Goal: Information Seeking & Learning: Learn about a topic

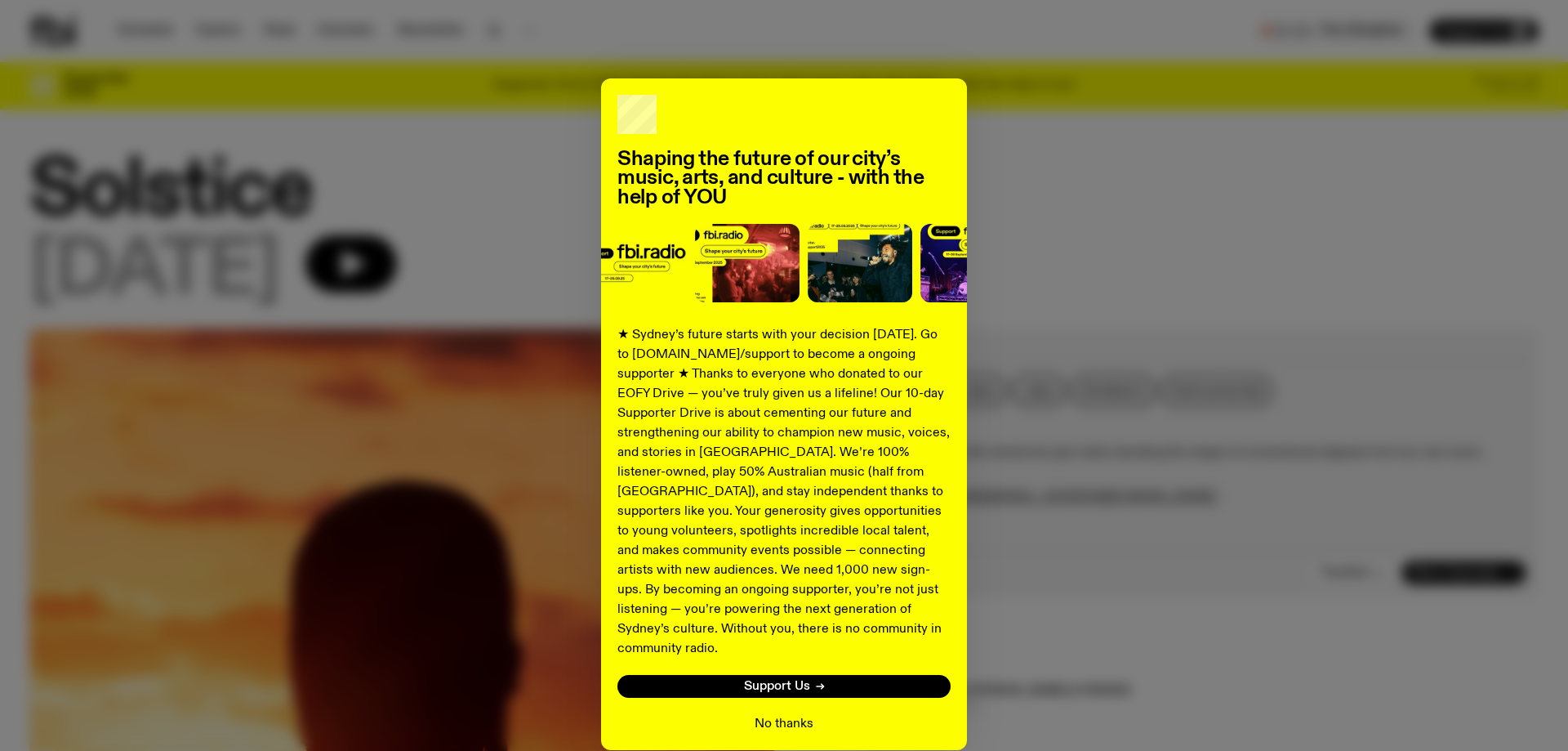
click at [784, 714] on button "No thanks" at bounding box center [784, 724] width 58 height 20
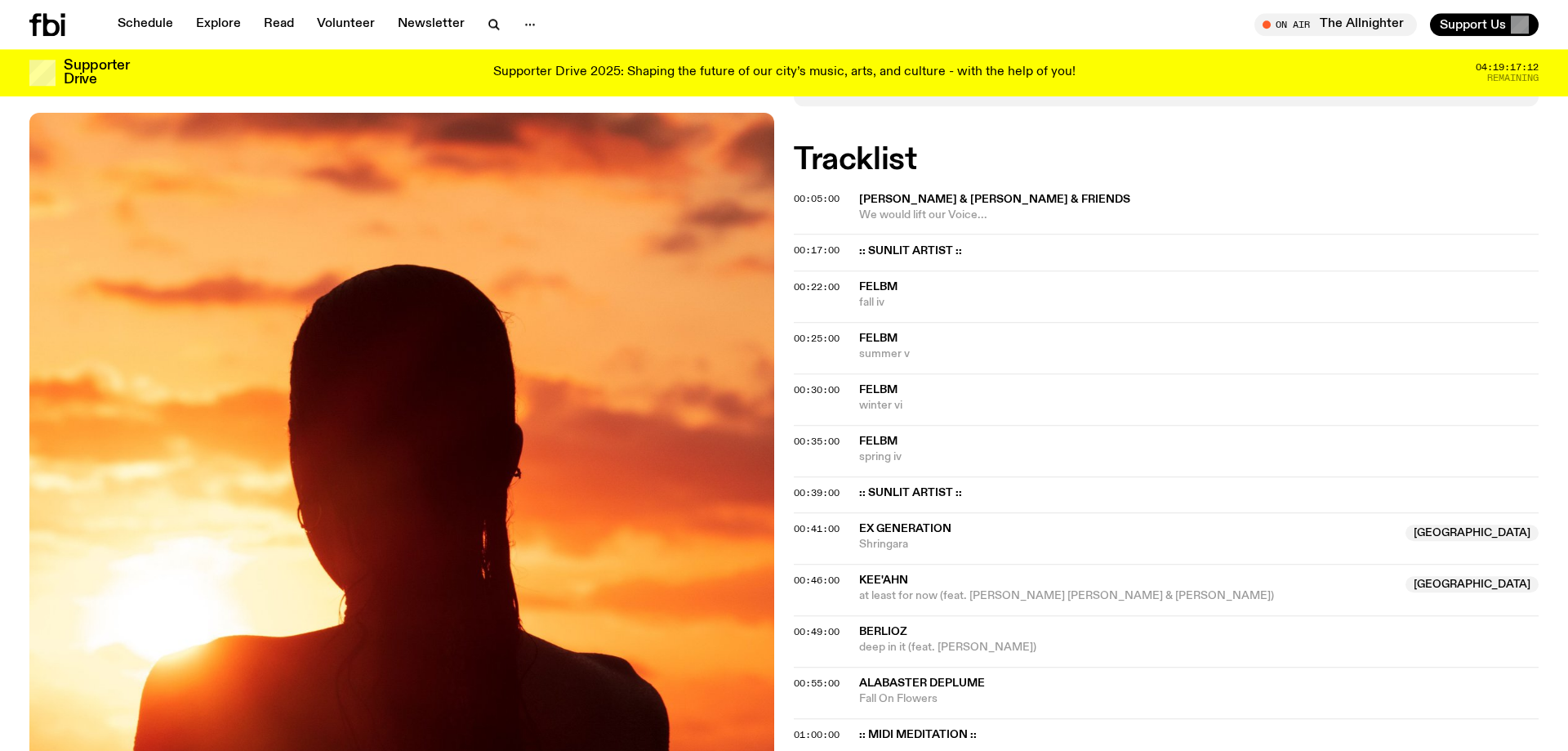
scroll to position [326, 0]
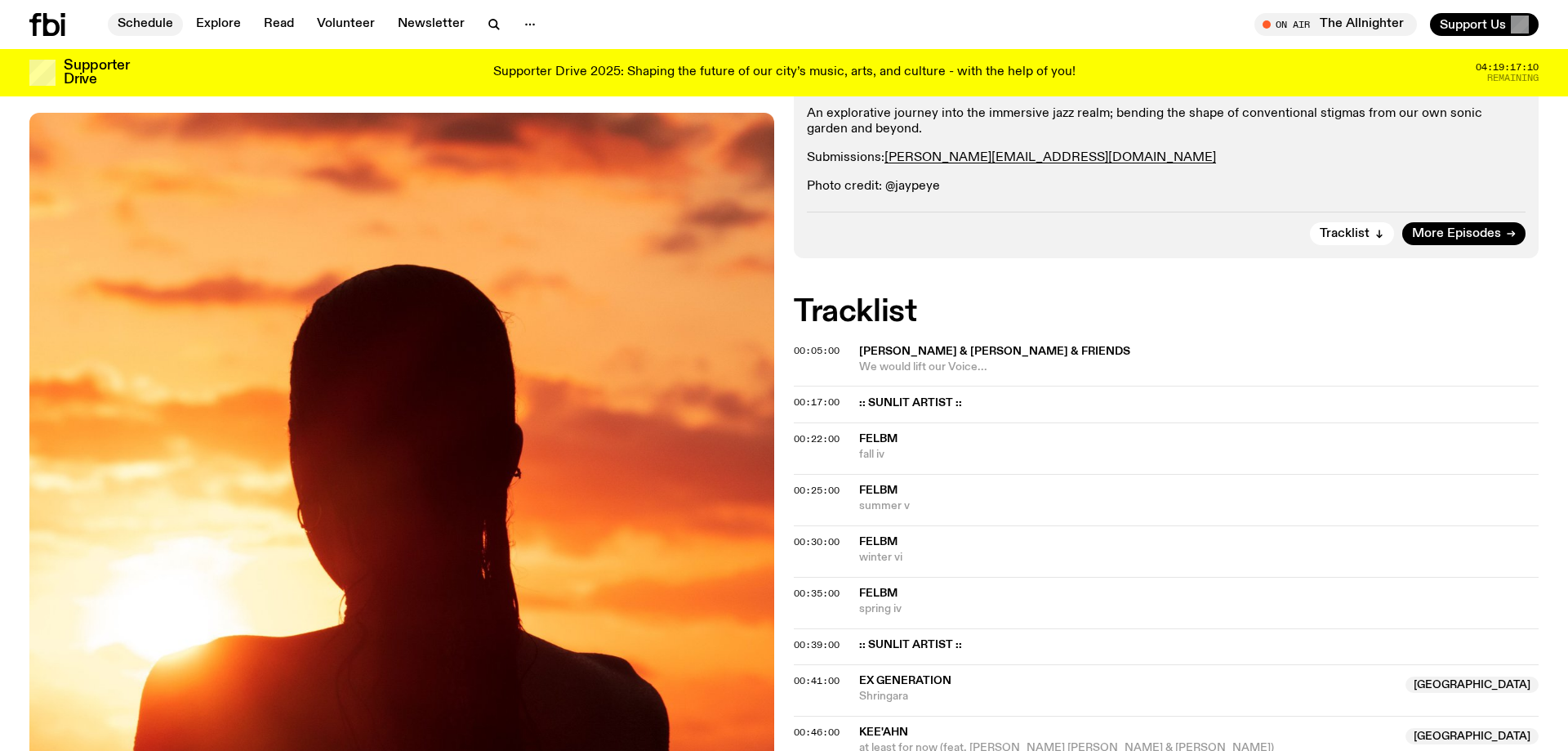
click at [131, 17] on link "Schedule" at bounding box center [144, 24] width 75 height 23
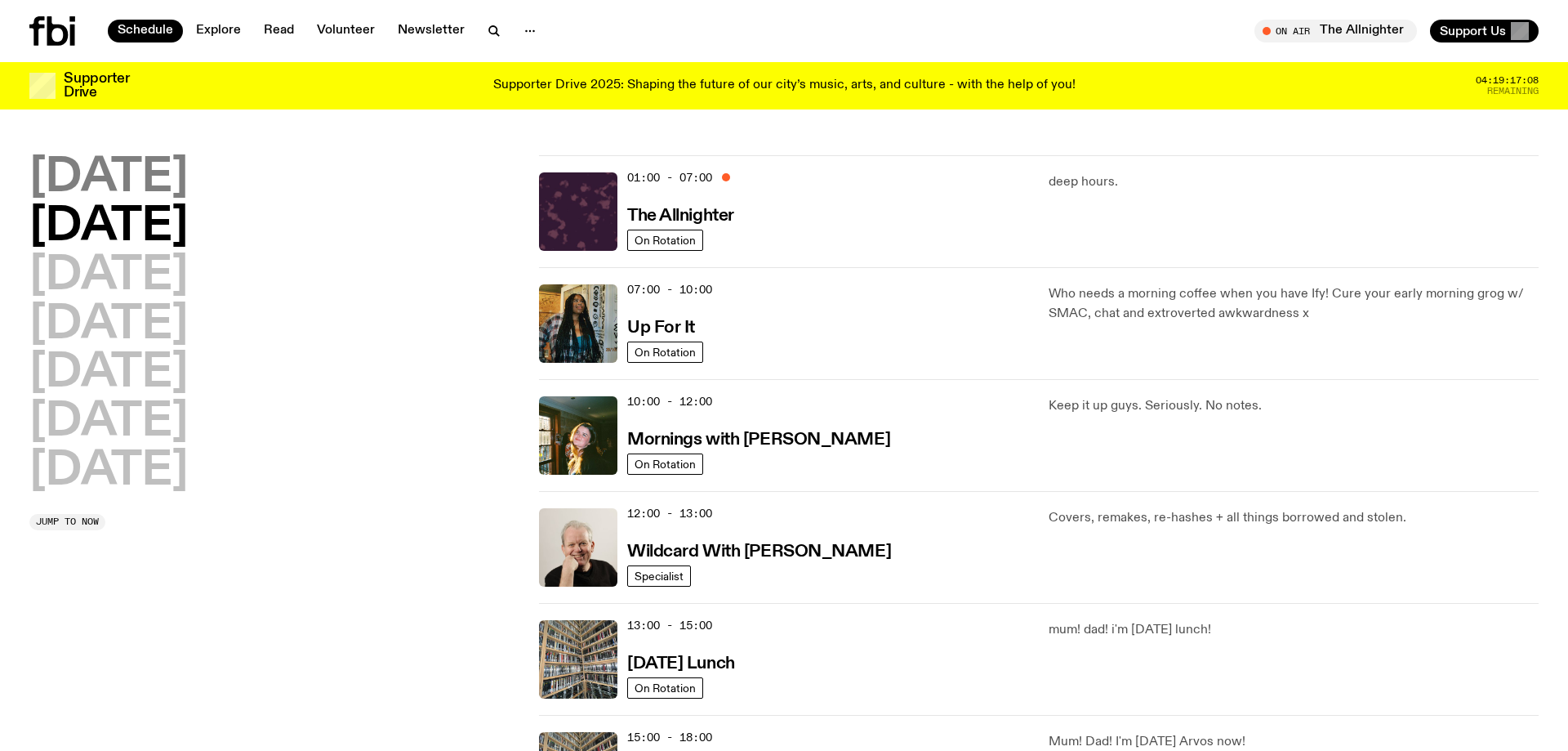
click at [180, 181] on h2 "[DATE]" at bounding box center [108, 178] width 158 height 46
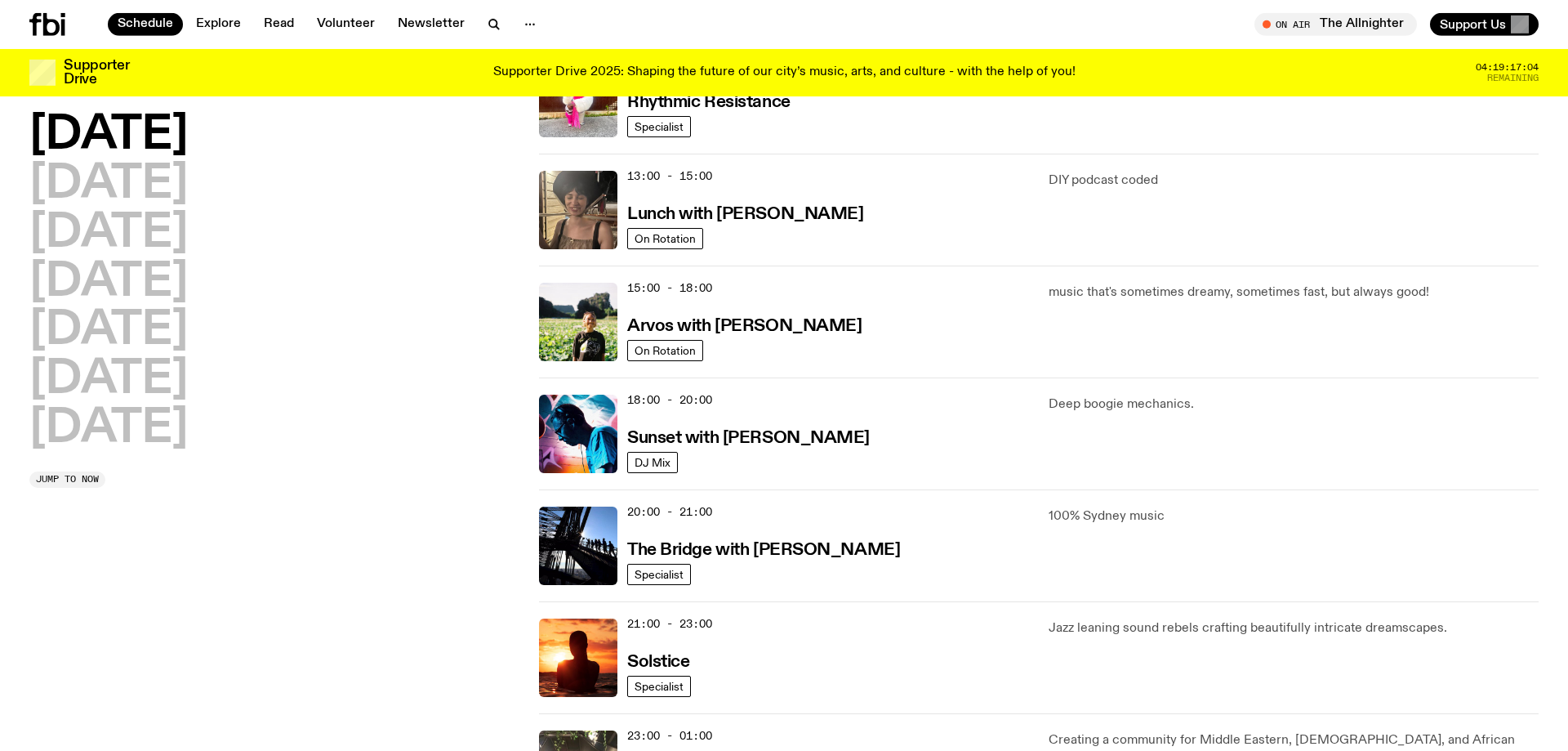
scroll to position [546, 0]
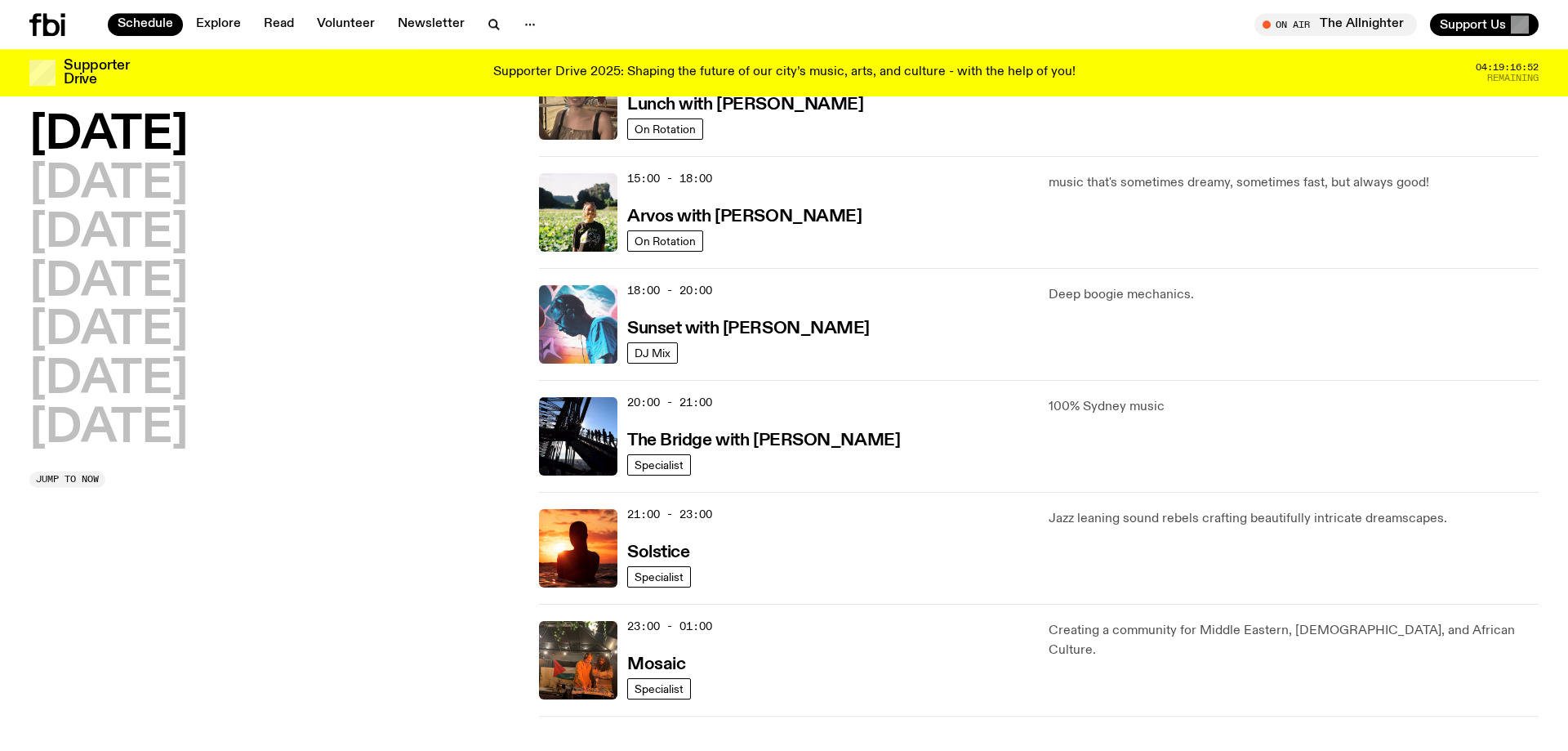
click at [593, 332] on img at bounding box center [577, 324] width 78 height 78
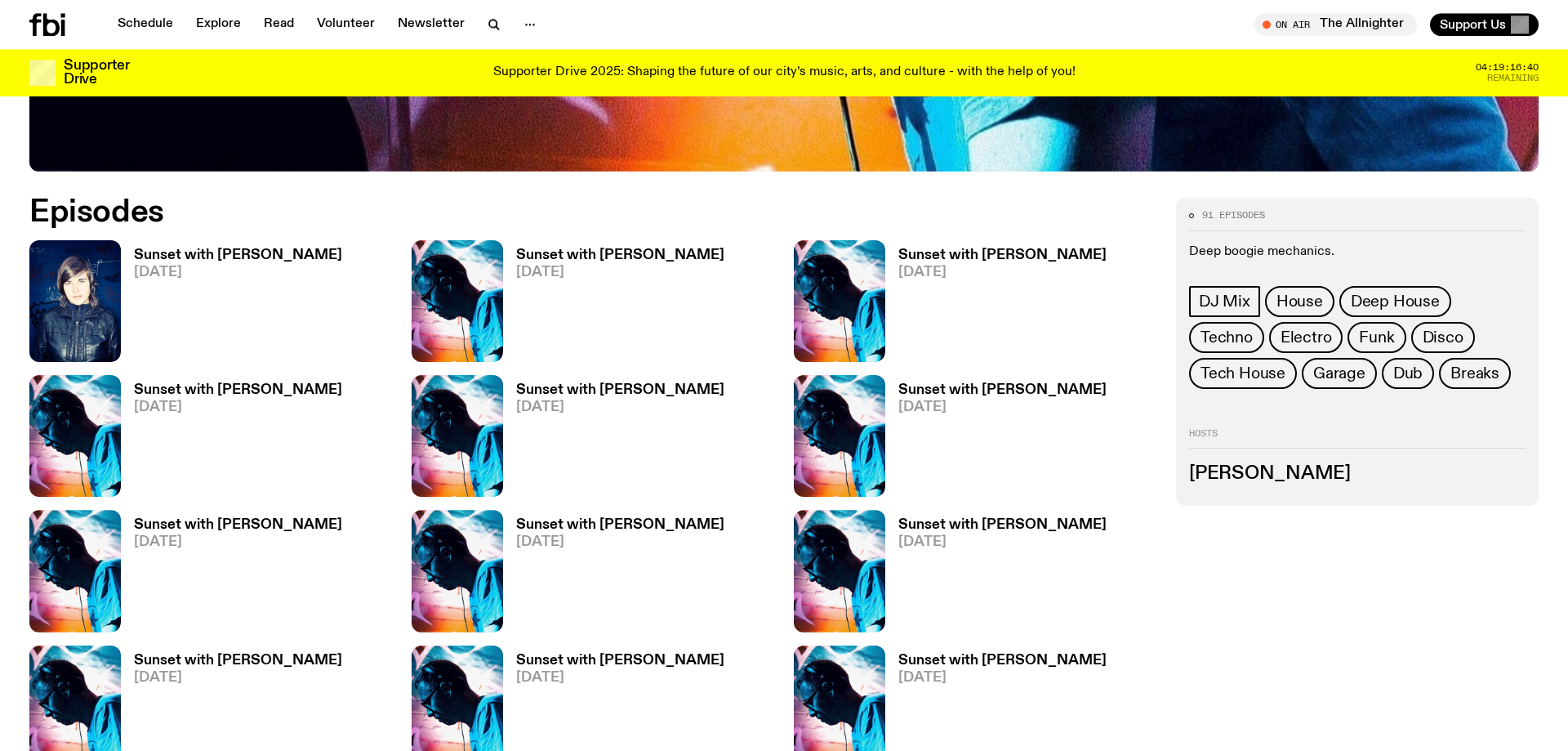
scroll to position [660, 0]
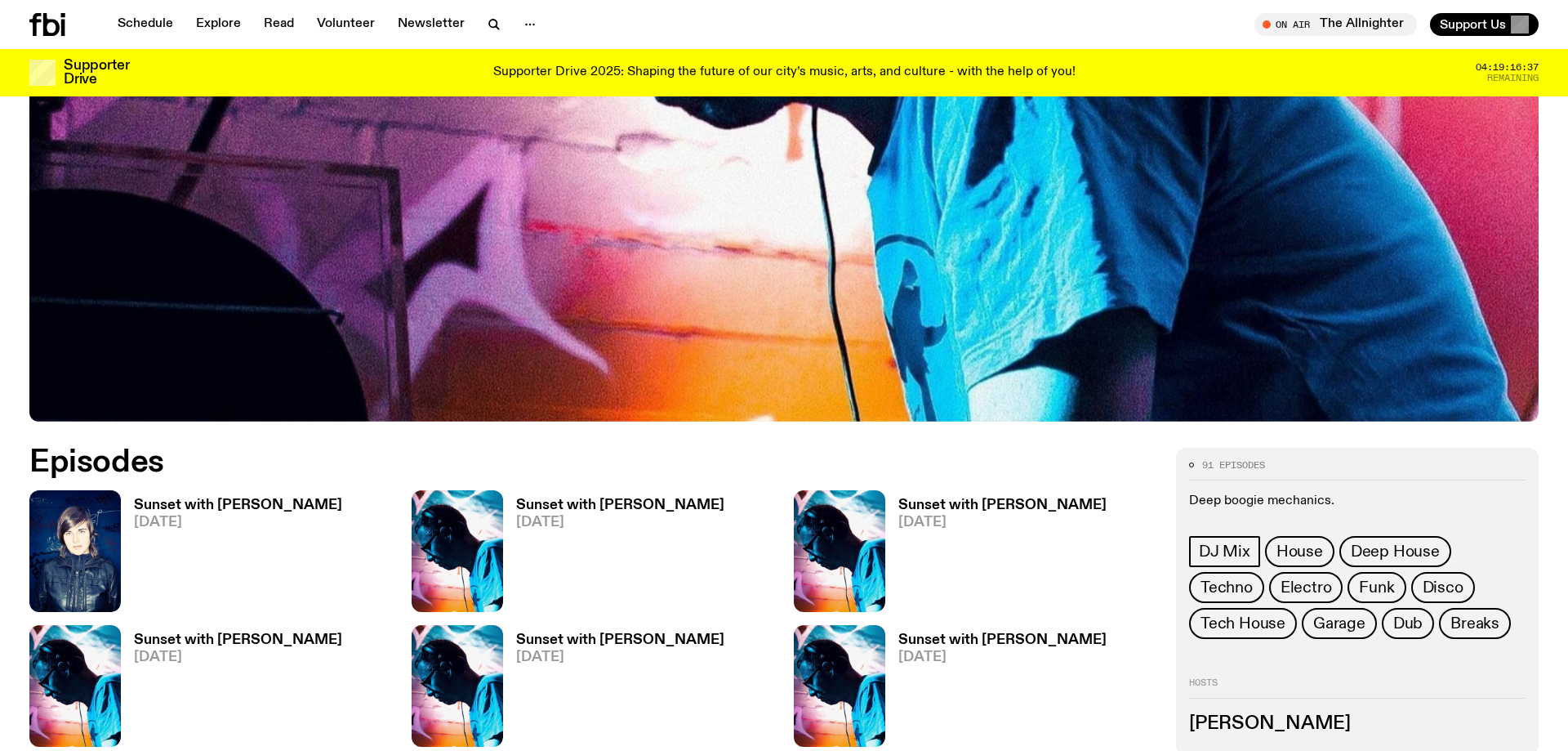
click at [204, 503] on h3 "Sunset with [PERSON_NAME]" at bounding box center [238, 505] width 208 height 14
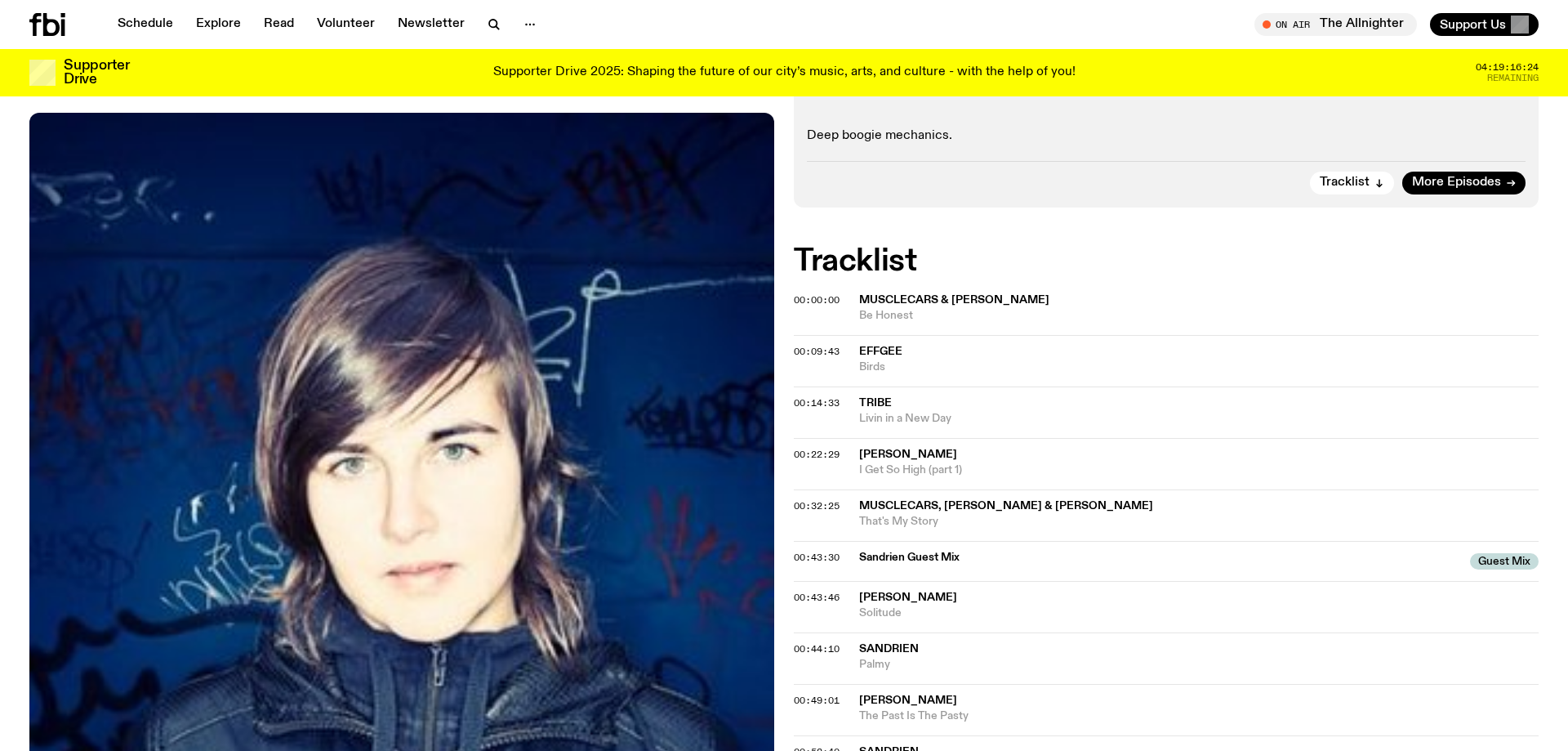
scroll to position [250, 0]
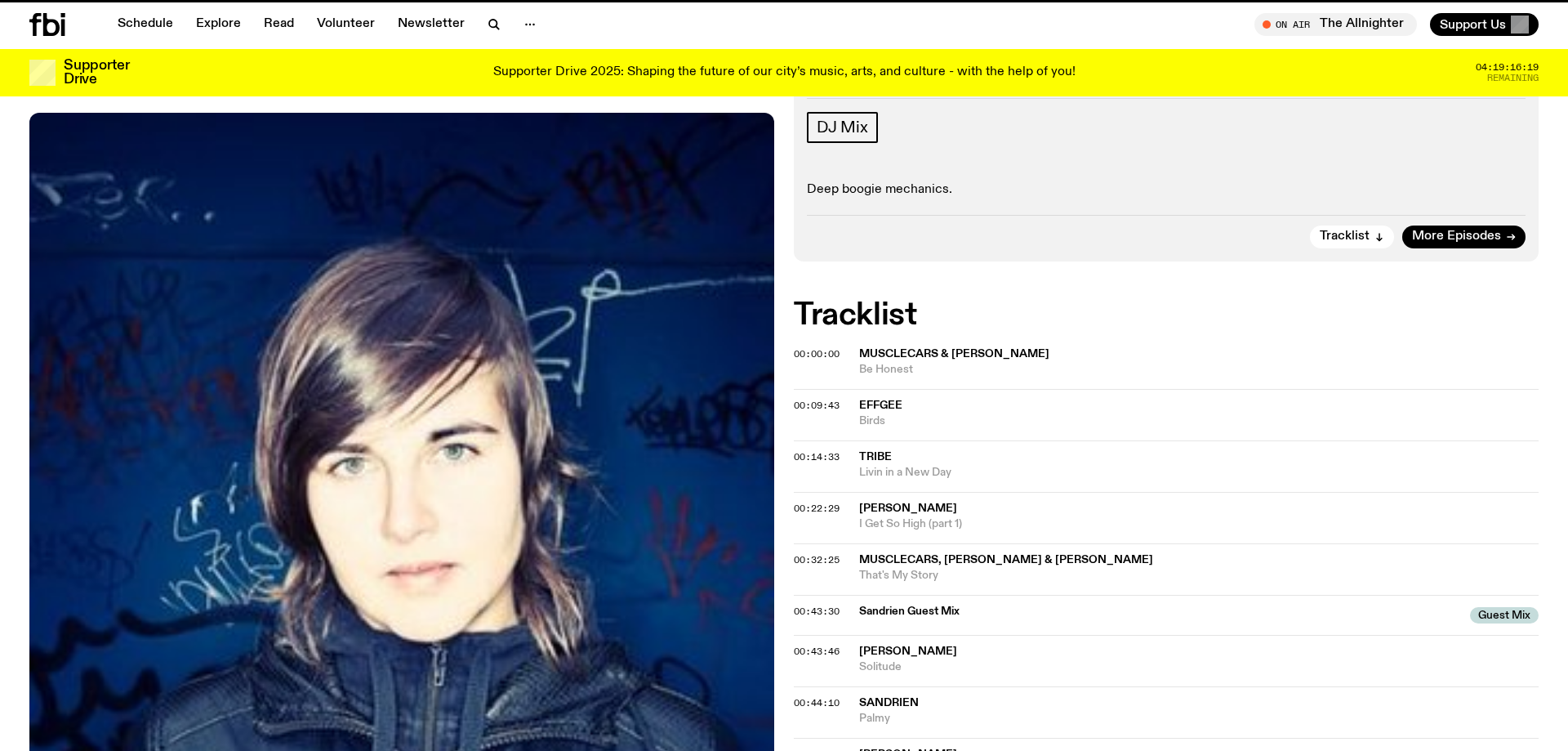
scroll to position [660, 0]
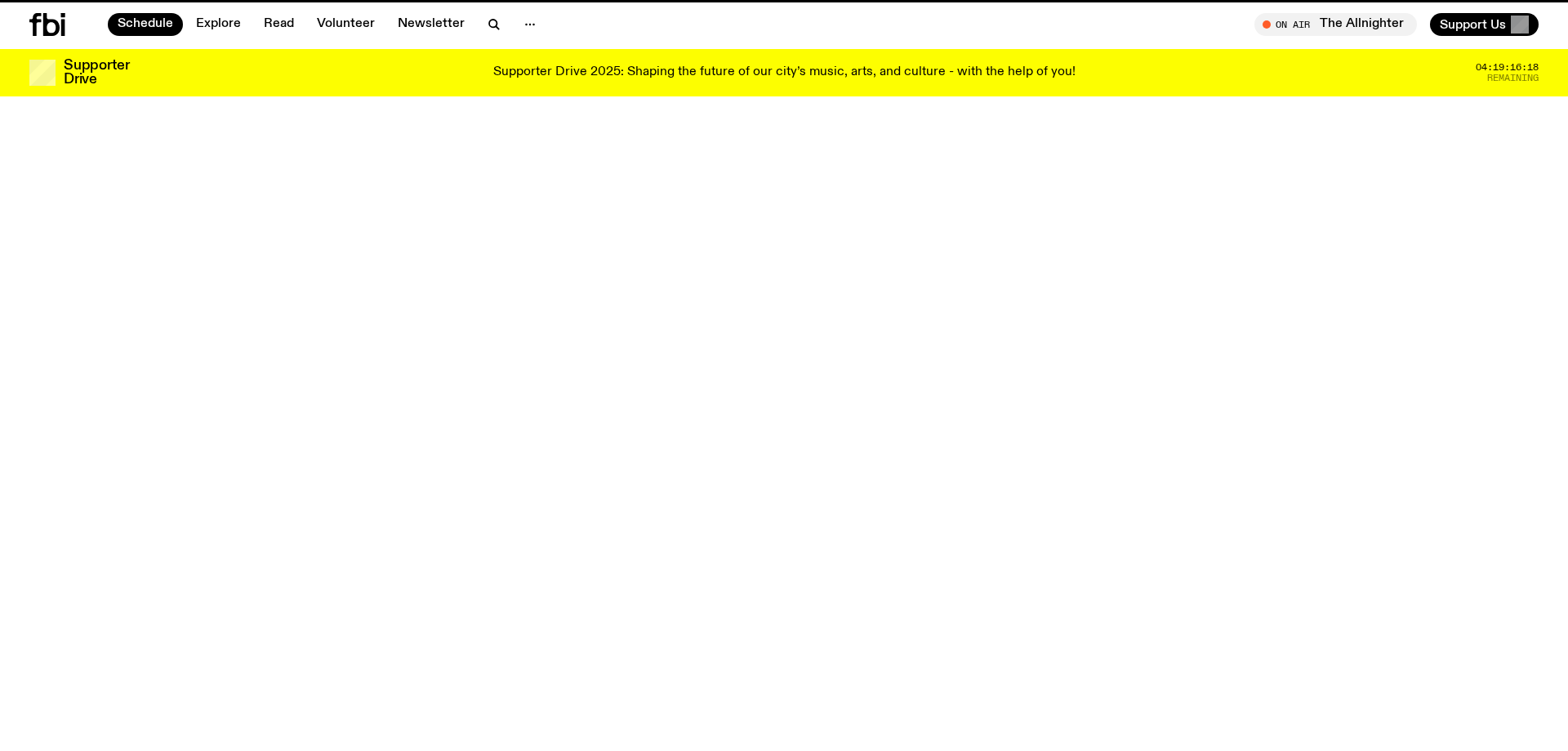
scroll to position [546, 0]
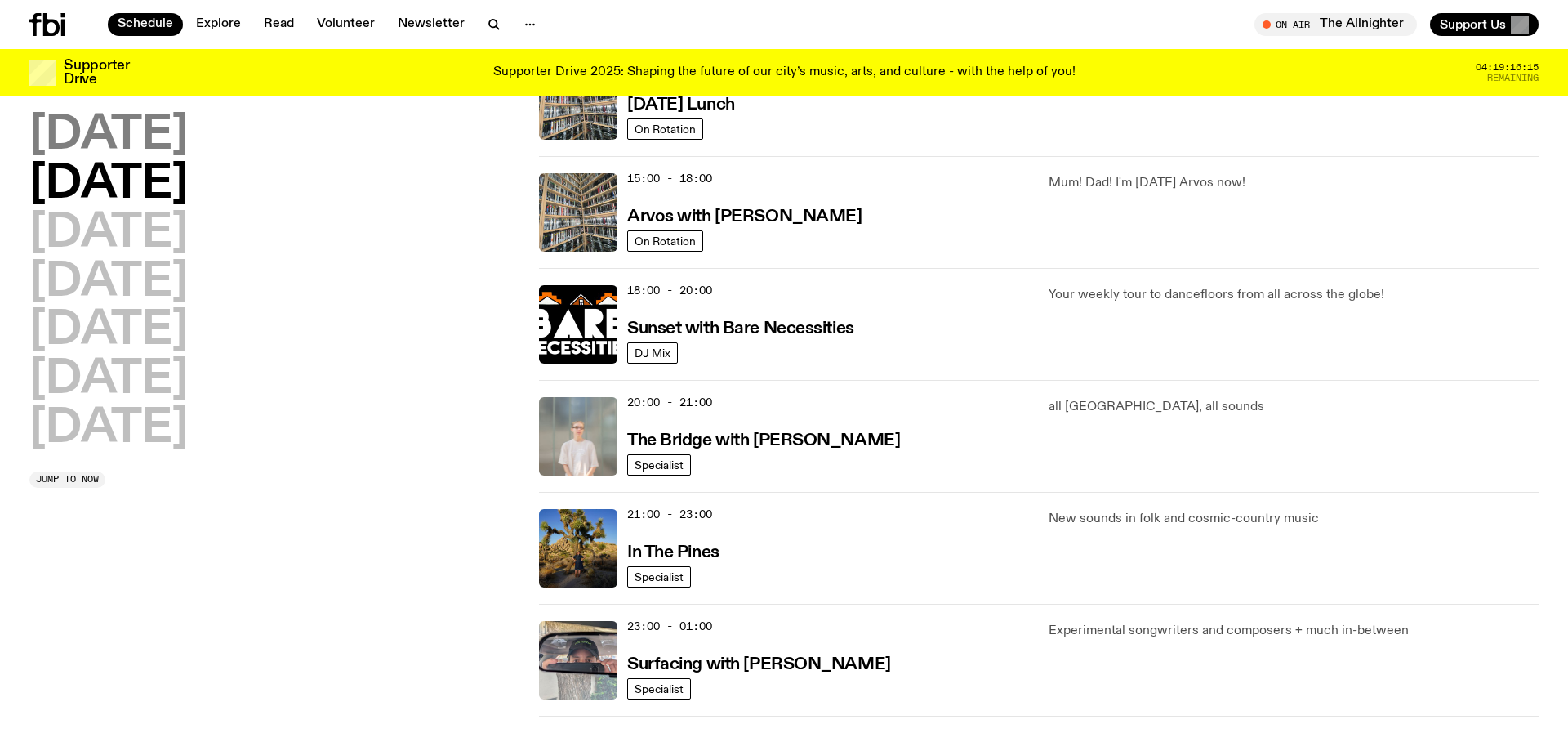
click at [185, 135] on h2 "[DATE]" at bounding box center [108, 135] width 158 height 46
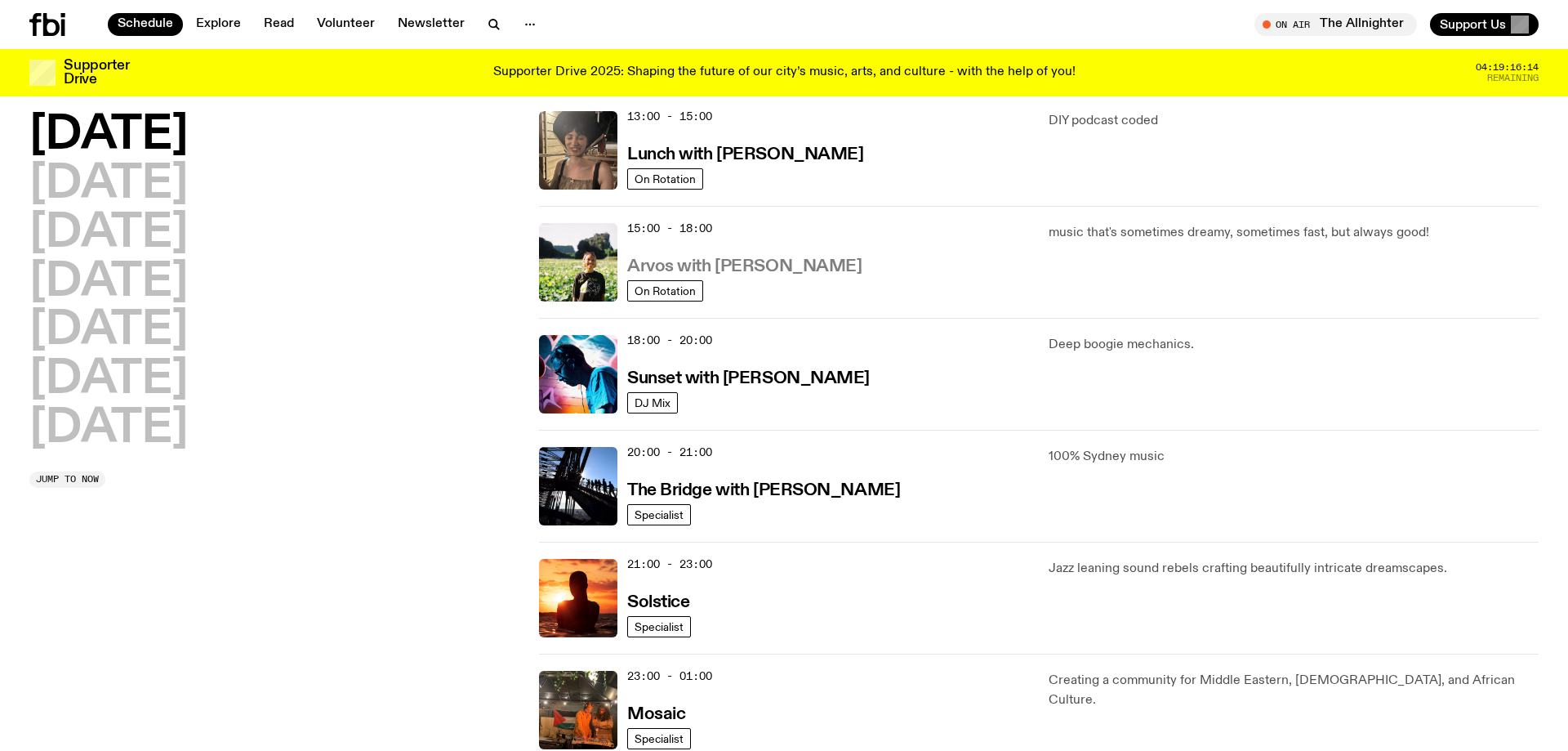
click at [715, 259] on h3 "Arvos with [PERSON_NAME]" at bounding box center [744, 266] width 235 height 17
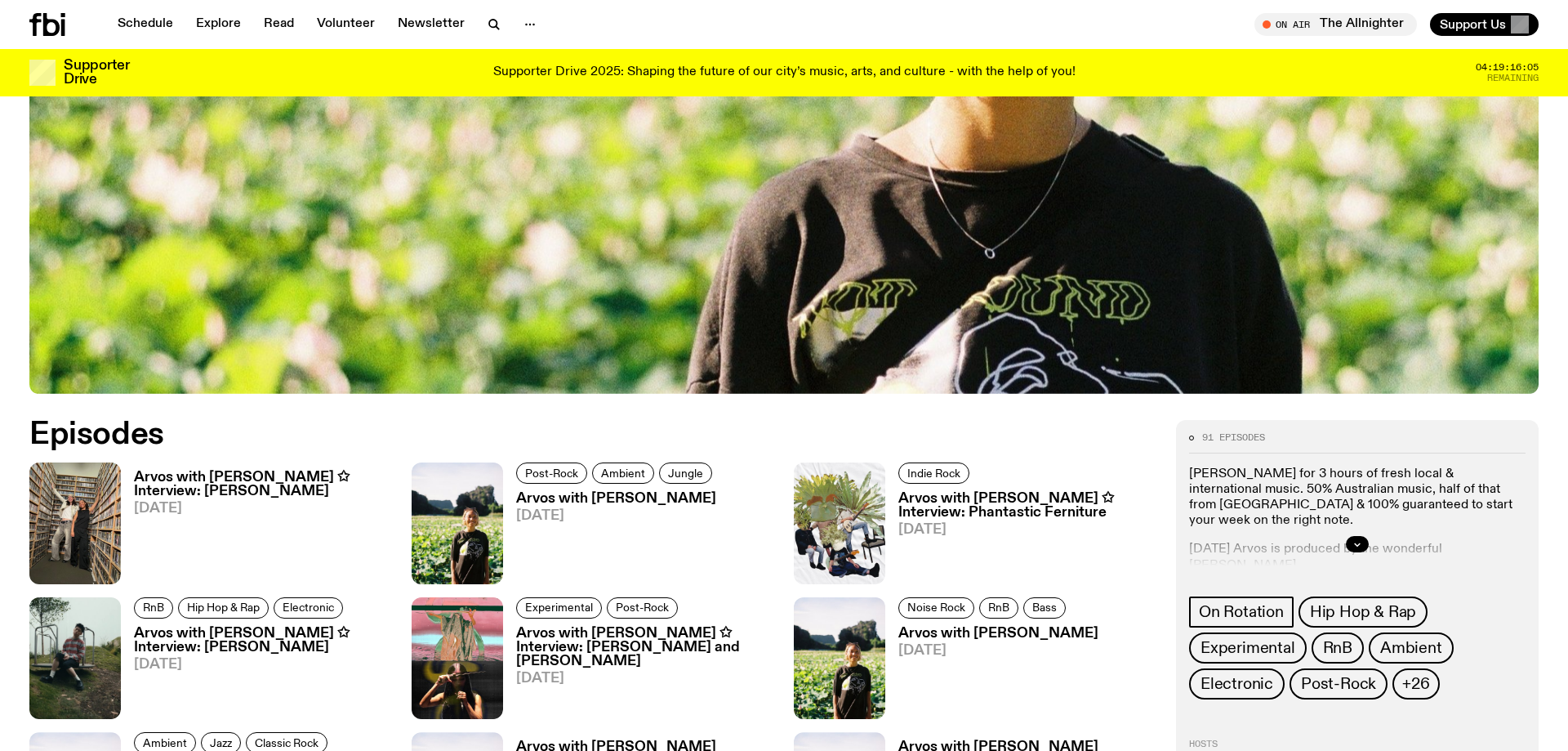
scroll to position [750, 0]
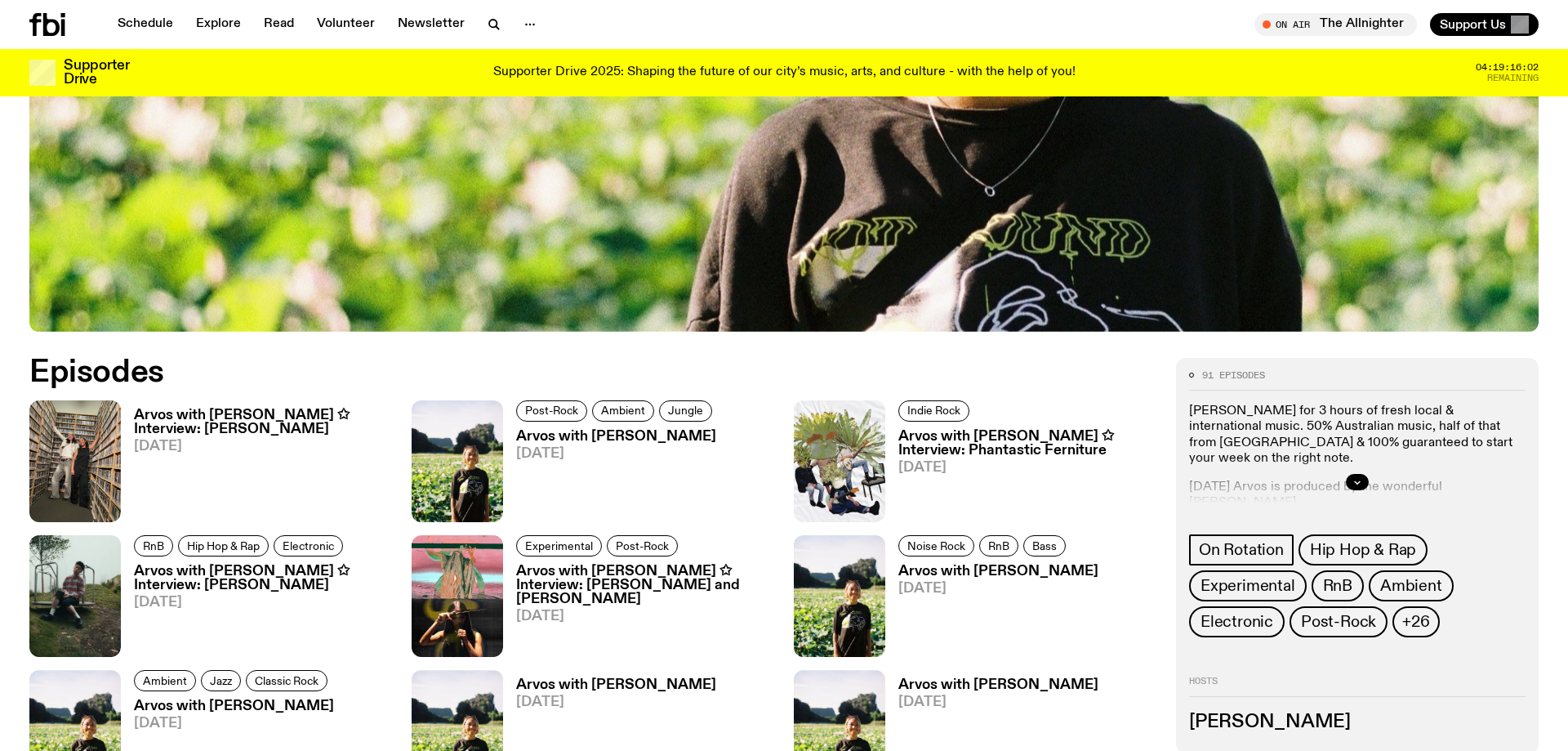
click at [252, 413] on h3 "Arvos with [PERSON_NAME] ✩ Interview: [PERSON_NAME]" at bounding box center [263, 422] width 258 height 27
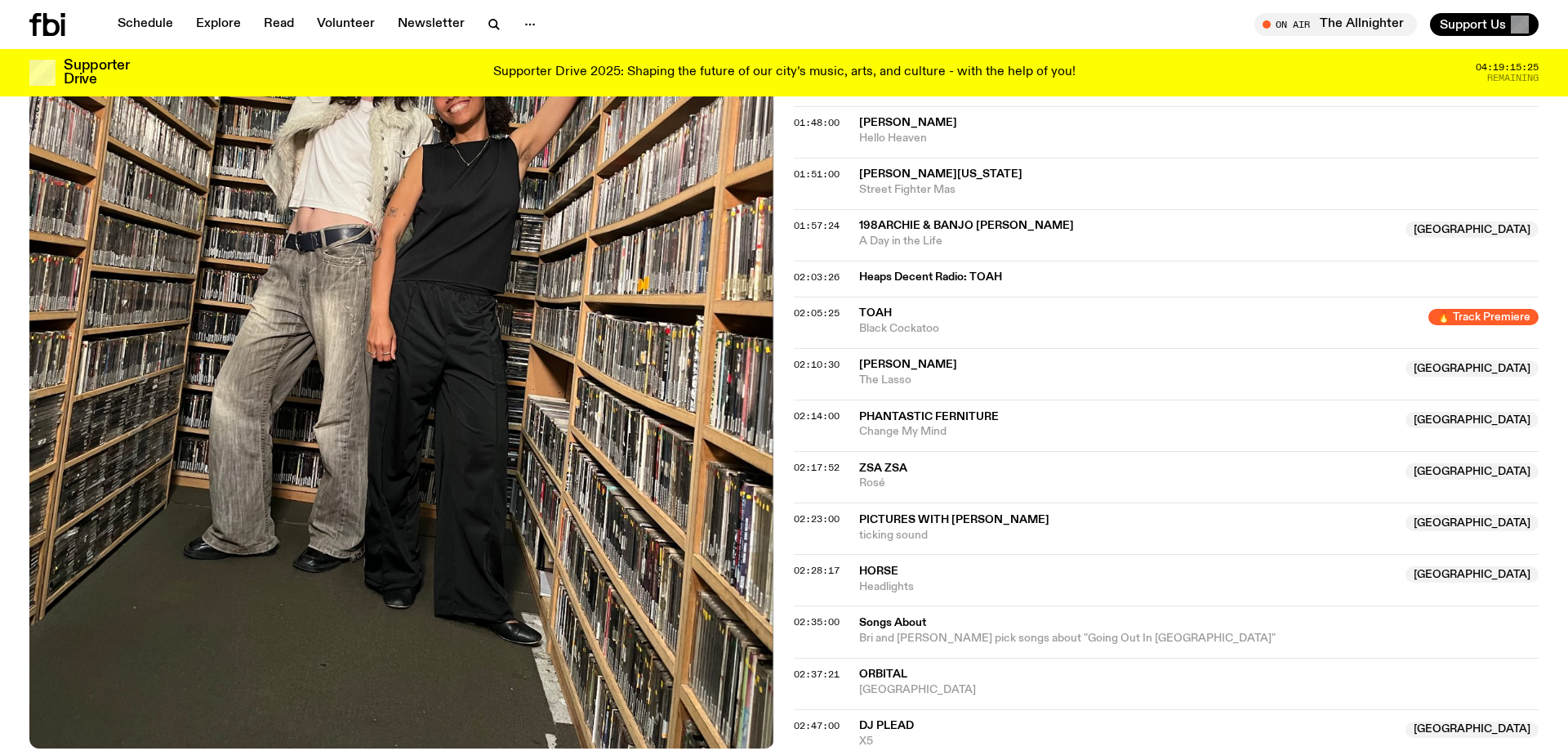
scroll to position [2000, 0]
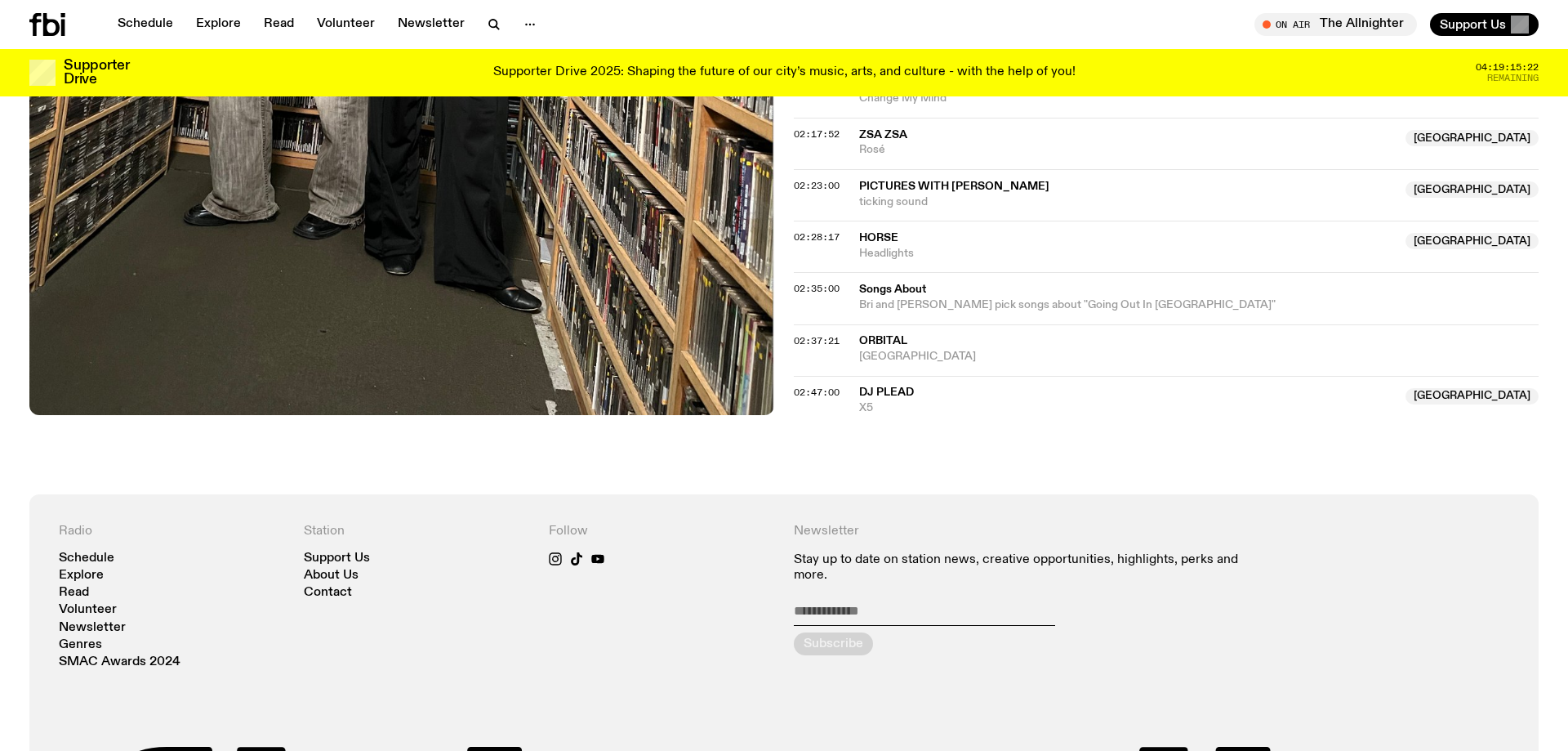
click at [859, 387] on span "DJ Plead" at bounding box center [887, 392] width 55 height 11
click at [890, 387] on span "DJ Plead" at bounding box center [887, 392] width 55 height 11
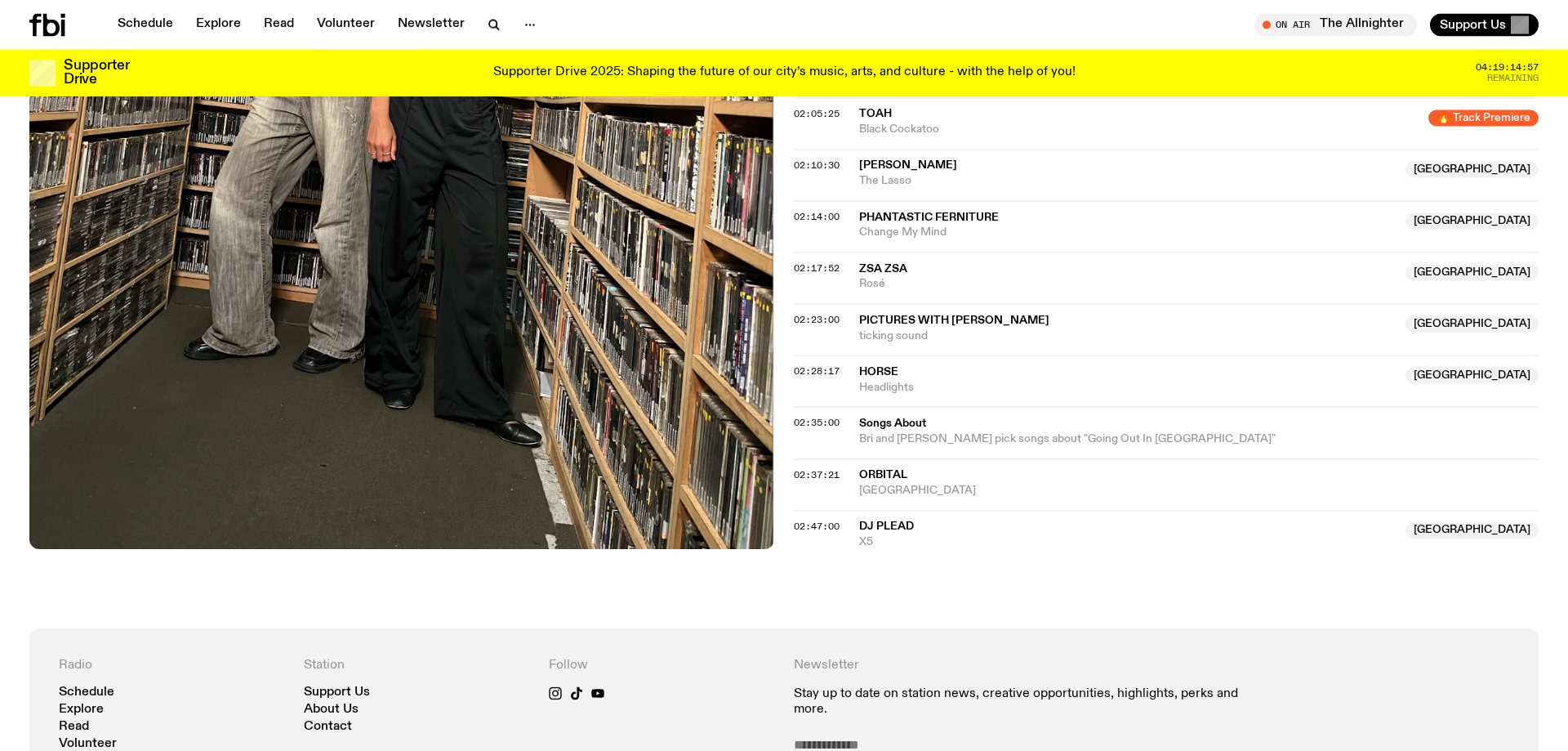
scroll to position [1833, 0]
